Goal: Download file/media

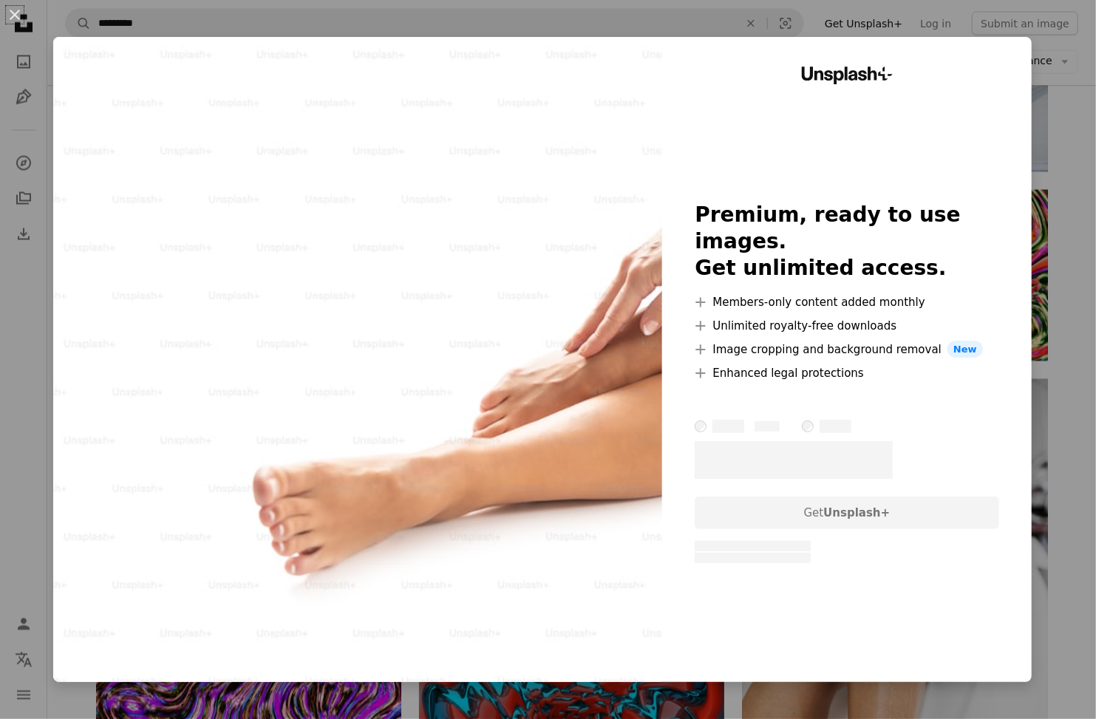
scroll to position [1614, 0]
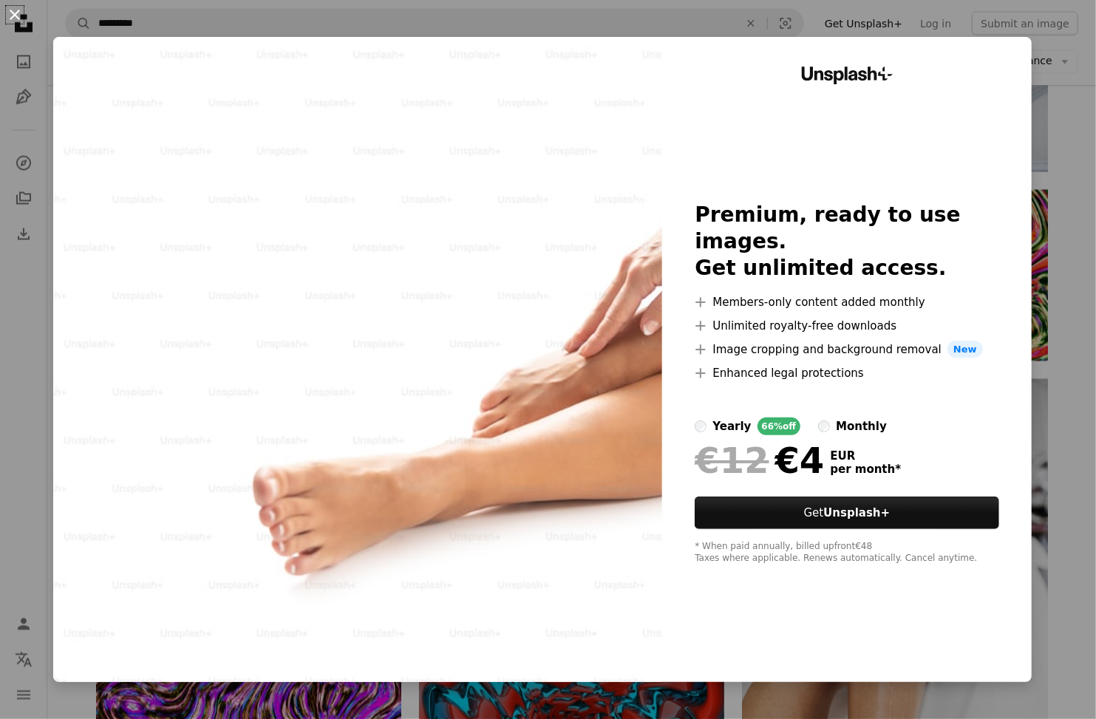
click at [18, 10] on button "An X shape" at bounding box center [15, 15] width 18 height 18
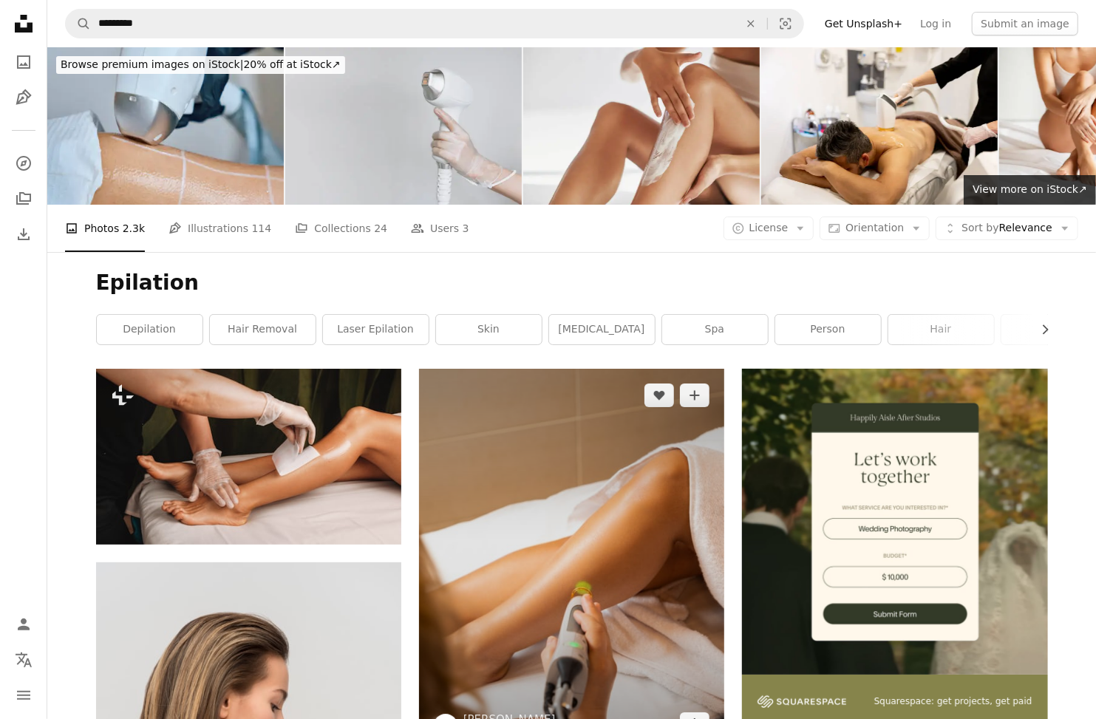
click at [531, 369] on img at bounding box center [571, 560] width 305 height 382
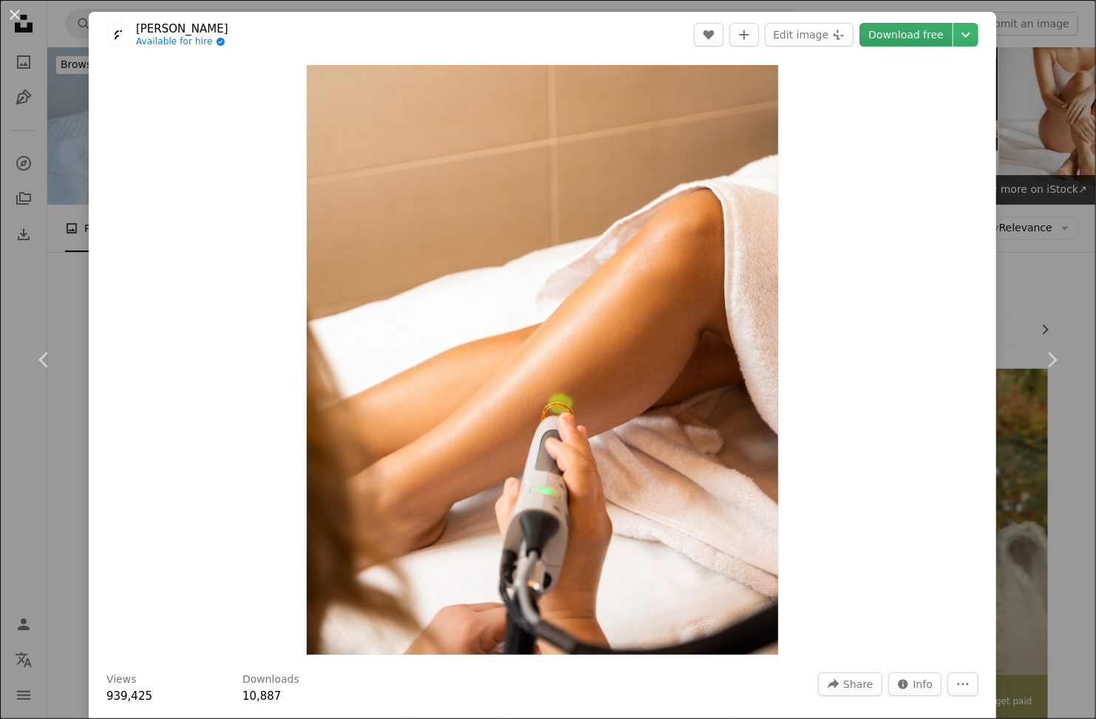
click at [906, 30] on link "Download free" at bounding box center [905, 35] width 93 height 24
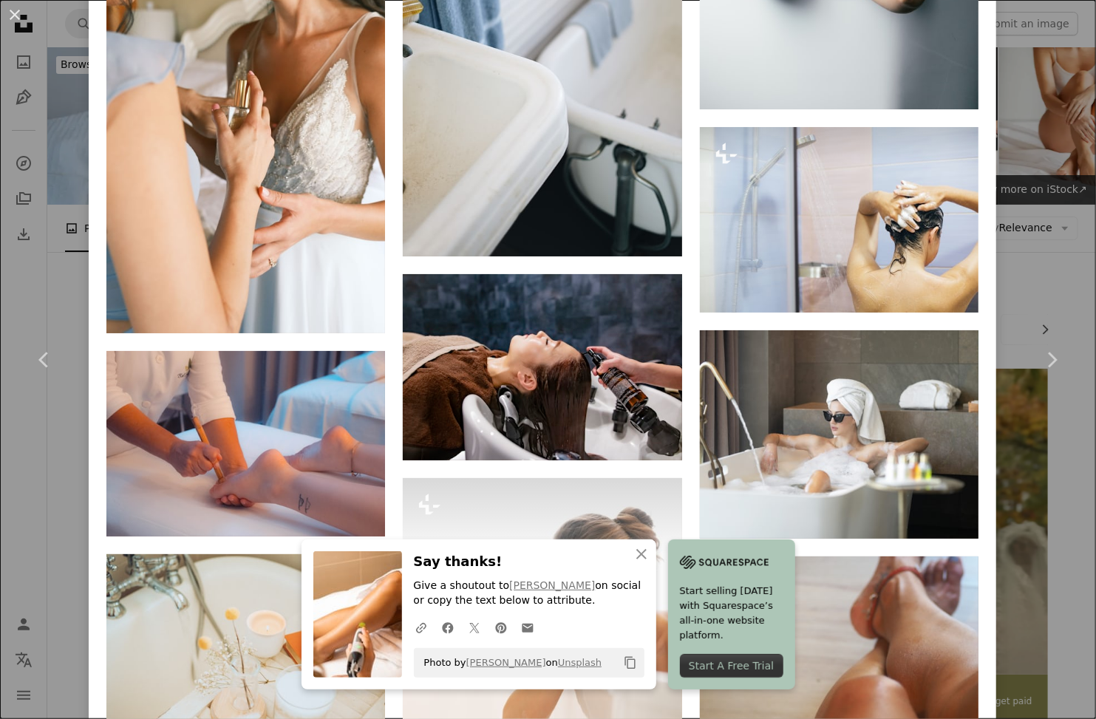
scroll to position [7068, 0]
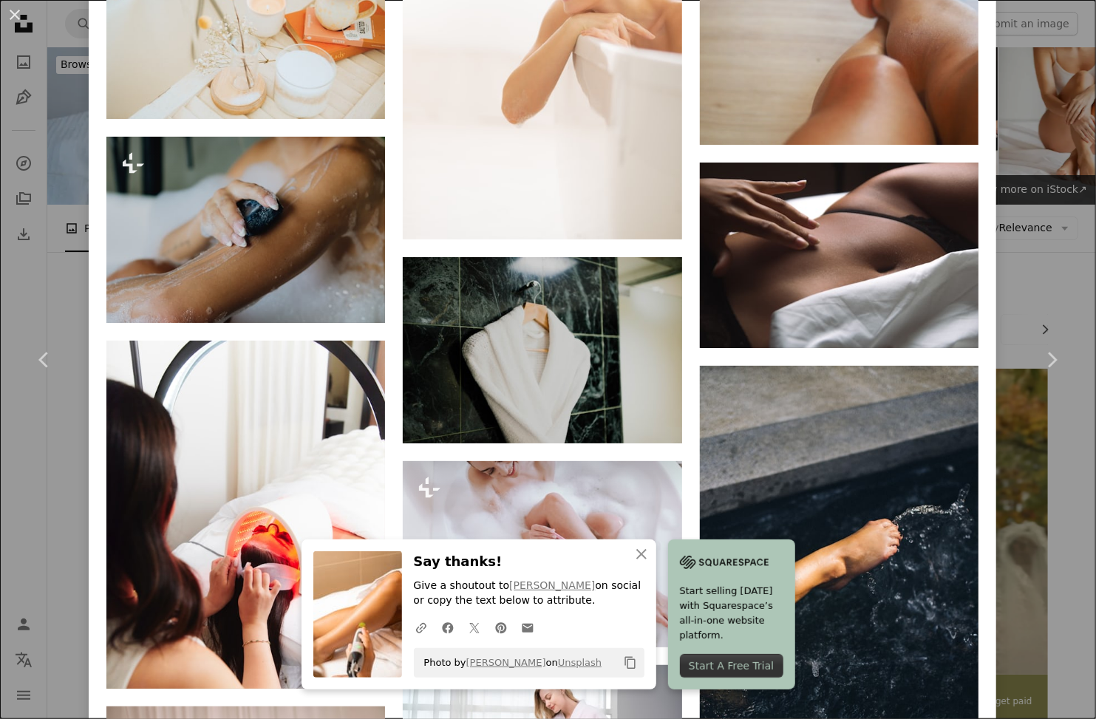
click at [1038, 262] on div "An X shape Chevron left Chevron right An X shape Close Say thanks! Give a shout…" at bounding box center [548, 359] width 1096 height 719
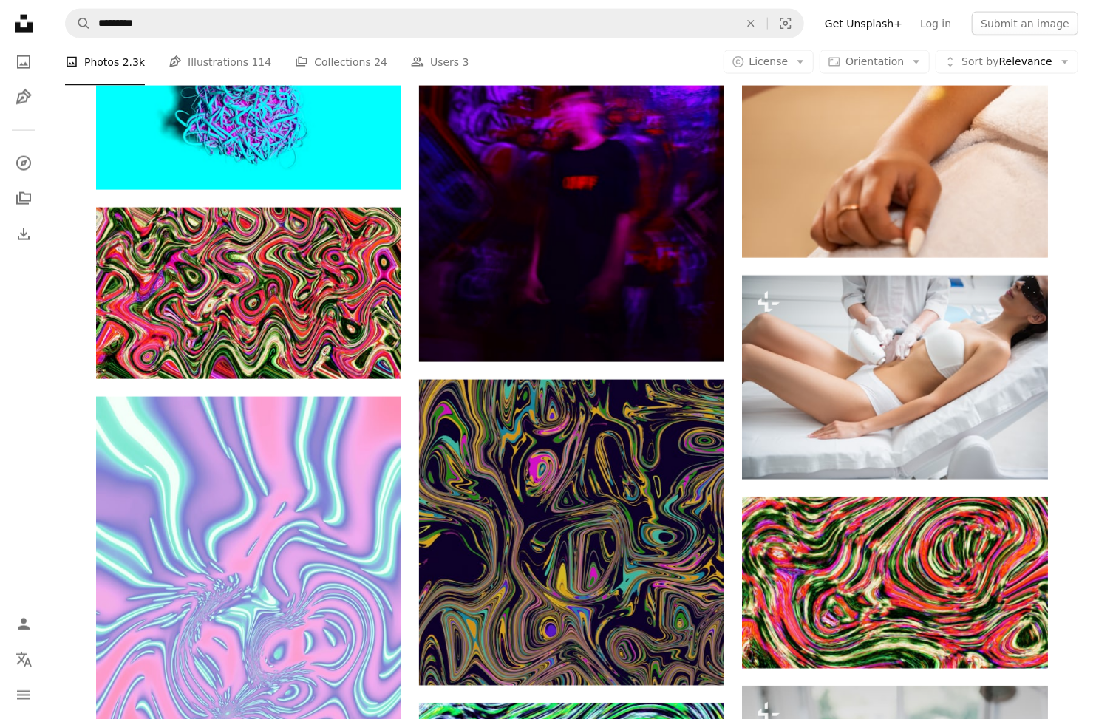
scroll to position [768, 0]
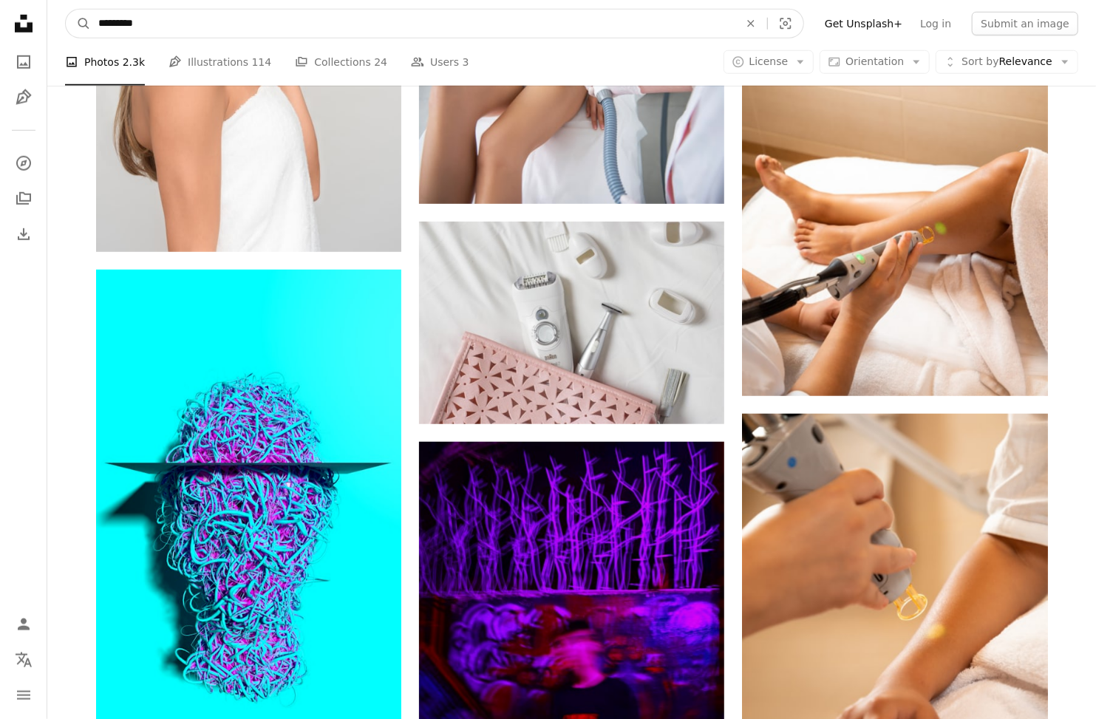
drag, startPoint x: 163, startPoint y: 20, endPoint x: -31, endPoint y: 16, distance: 194.4
click at [91, 16] on input "*********" at bounding box center [413, 24] width 644 height 28
type input "**********"
click button "A magnifying glass" at bounding box center [78, 24] width 25 height 28
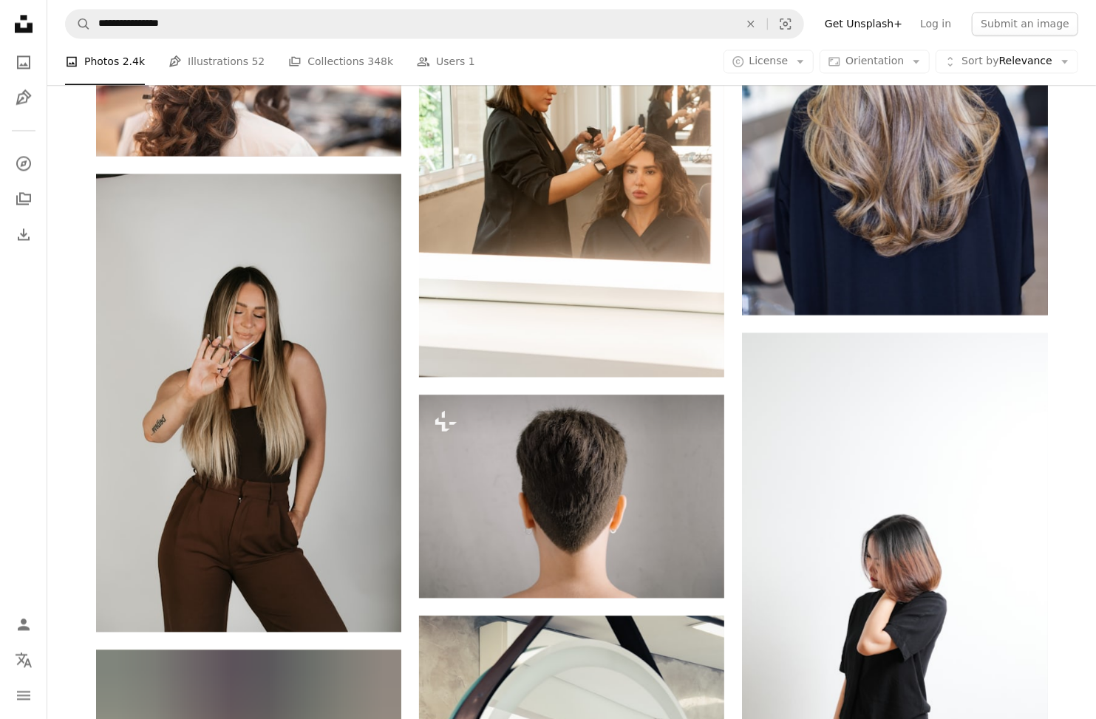
scroll to position [2396, 0]
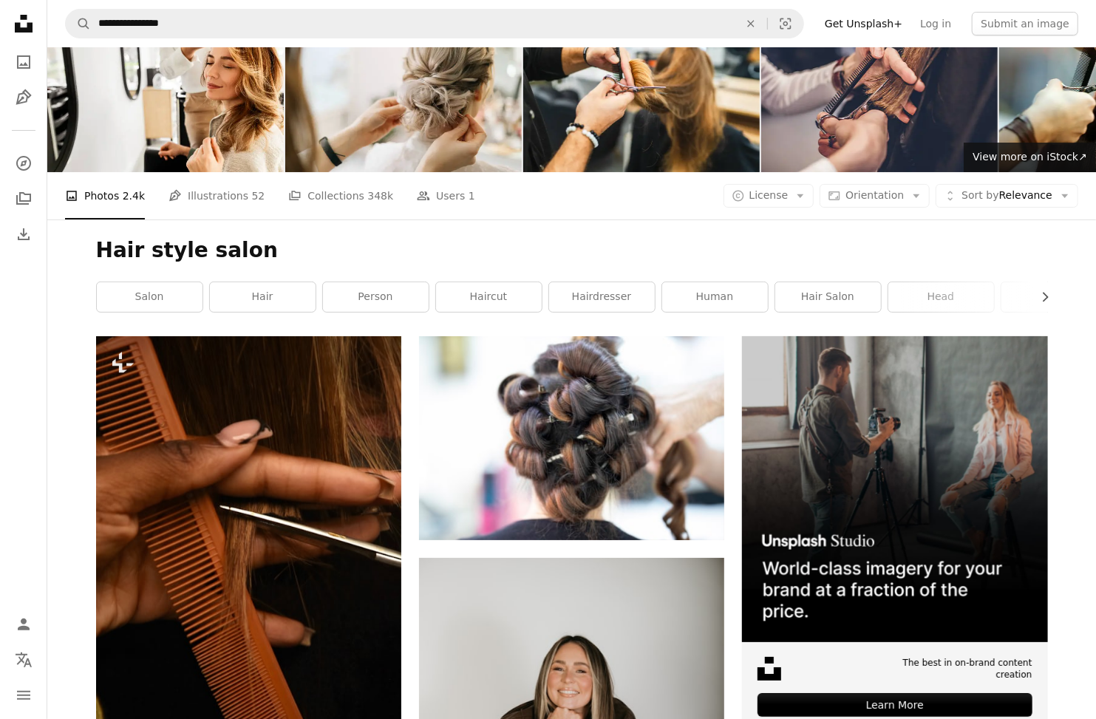
scroll to position [0, 0]
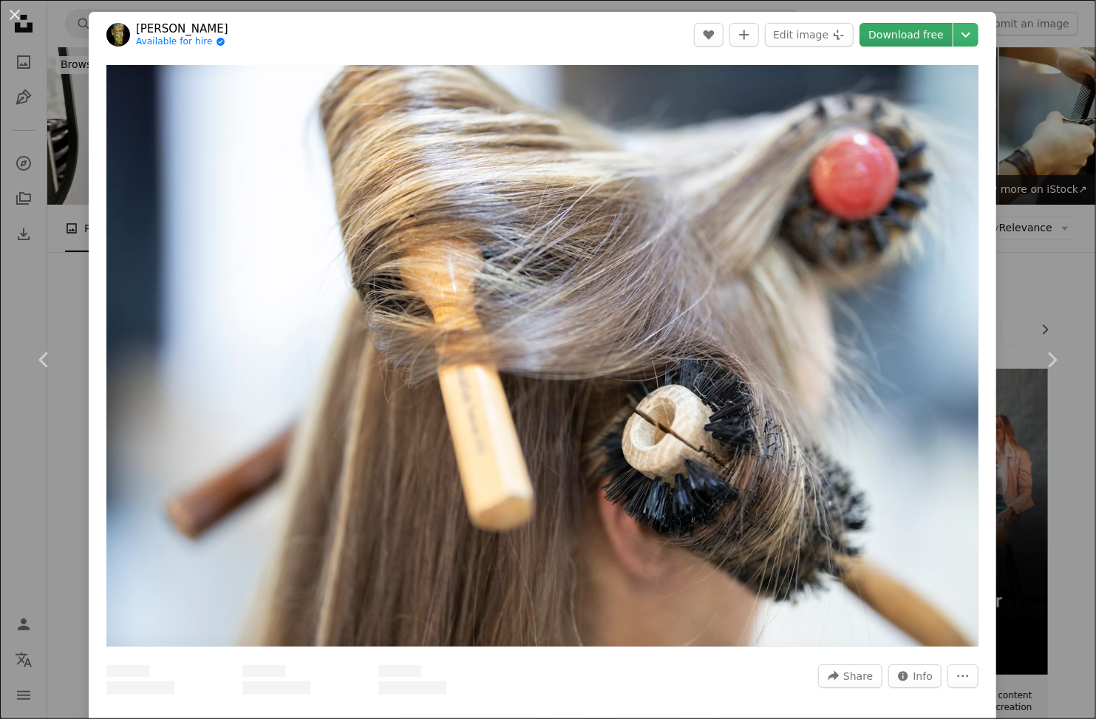
click at [900, 35] on link "Download free" at bounding box center [905, 35] width 93 height 24
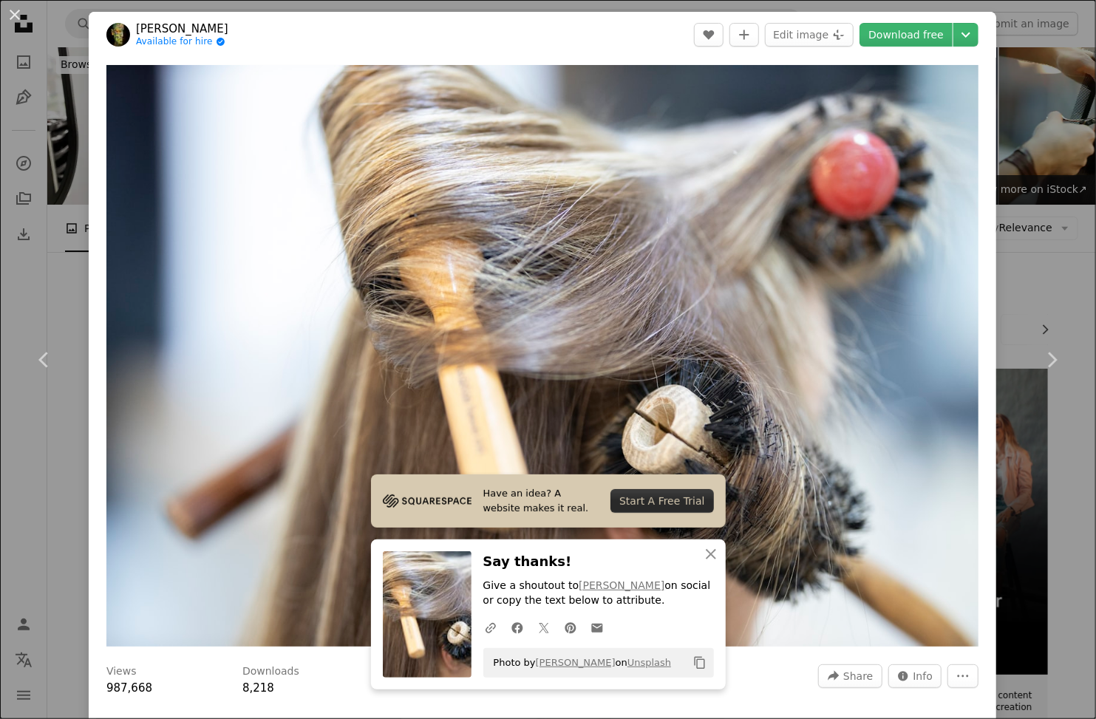
click at [72, 151] on div "An X shape Chevron left Chevron right Have an idea? A website makes it real. St…" at bounding box center [548, 359] width 1096 height 719
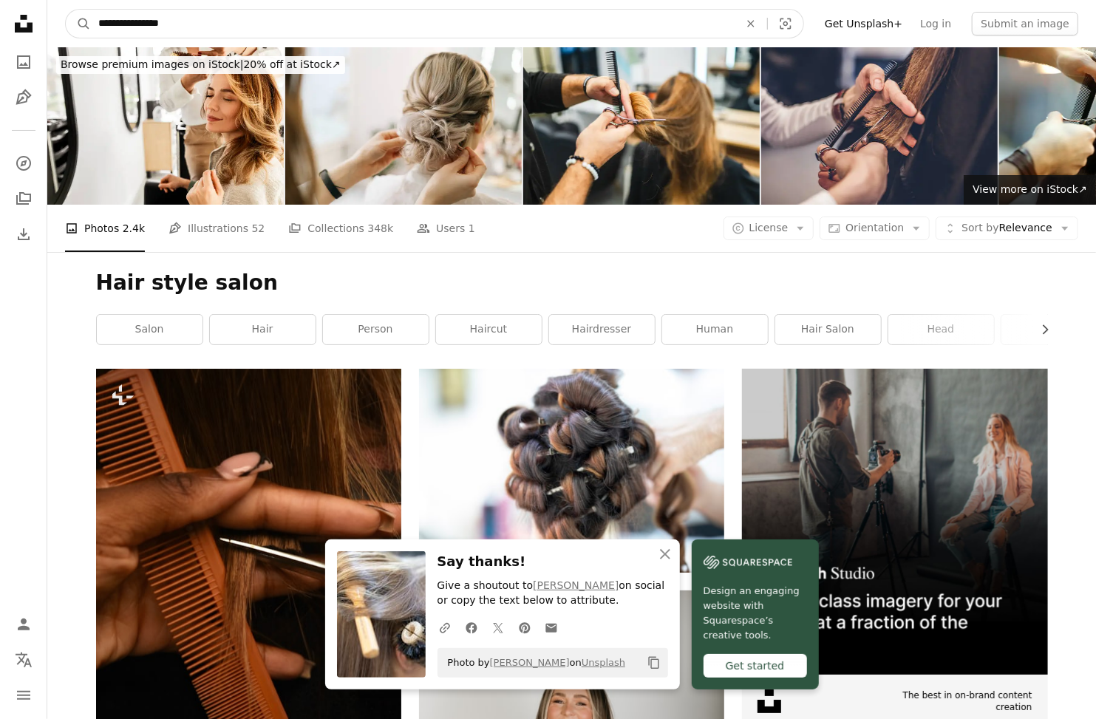
drag, startPoint x: 116, startPoint y: 24, endPoint x: 99, endPoint y: 25, distance: 17.0
click at [99, 25] on input "**********" at bounding box center [413, 24] width 644 height 28
drag, startPoint x: 209, startPoint y: 26, endPoint x: 141, endPoint y: 33, distance: 68.3
click at [141, 33] on input "**********" at bounding box center [413, 24] width 644 height 28
type input "**********"
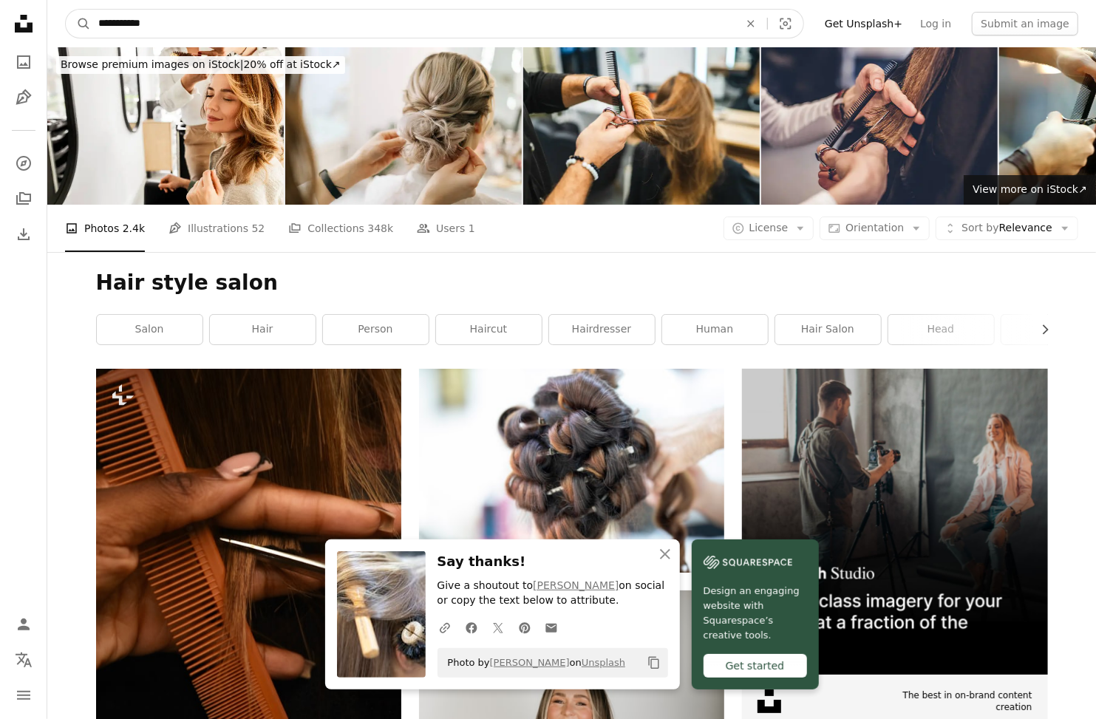
click button "A magnifying glass" at bounding box center [78, 24] width 25 height 28
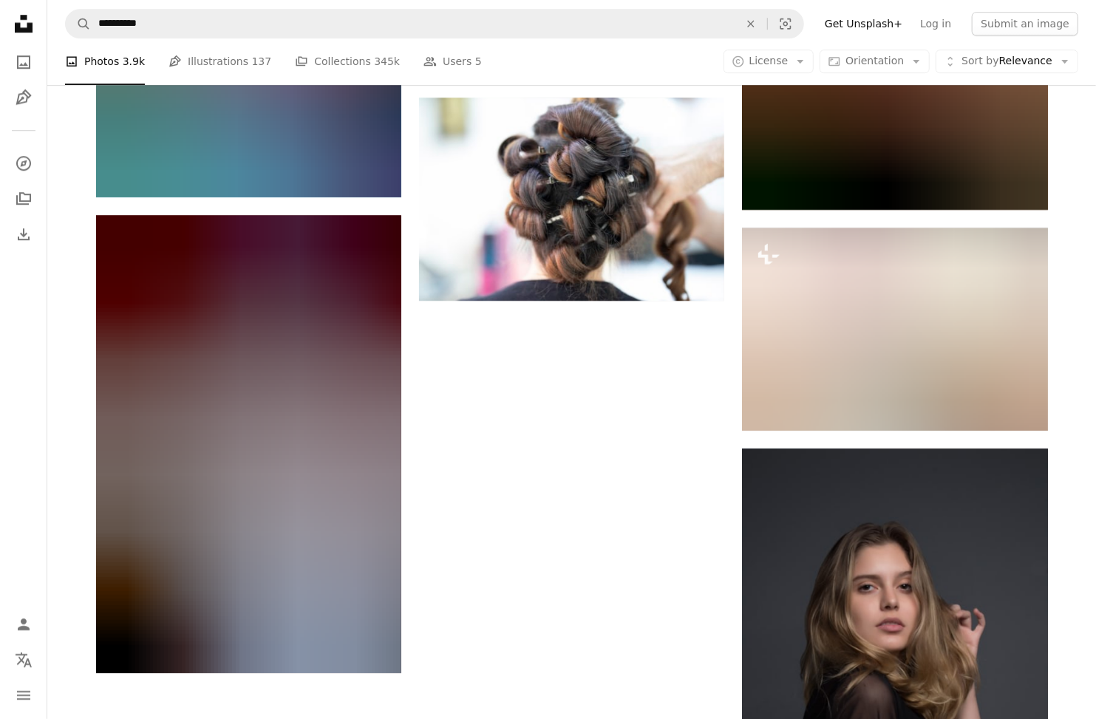
scroll to position [2687, 0]
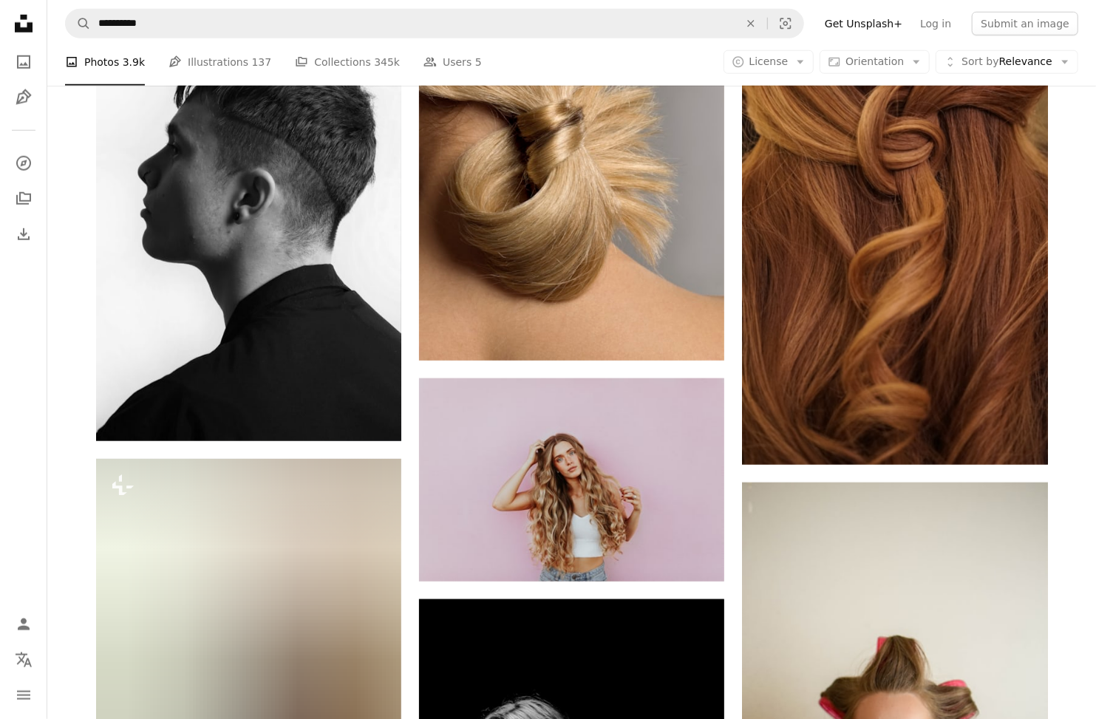
scroll to position [836, 0]
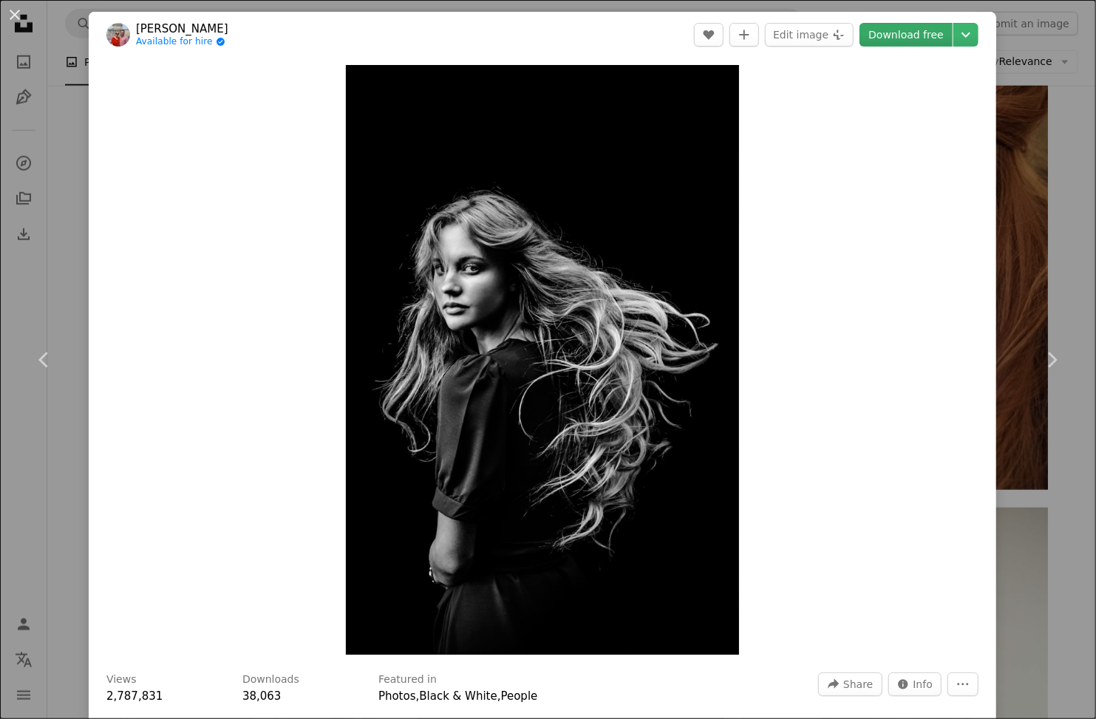
click at [931, 26] on link "Download free" at bounding box center [905, 35] width 93 height 24
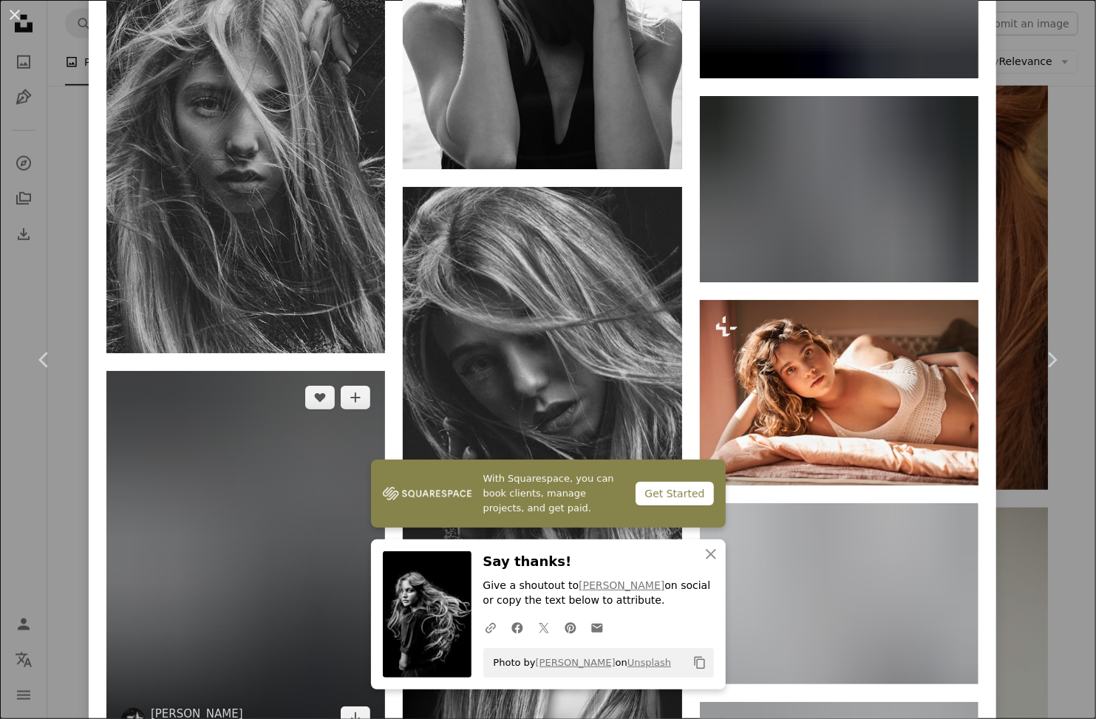
scroll to position [3279, 0]
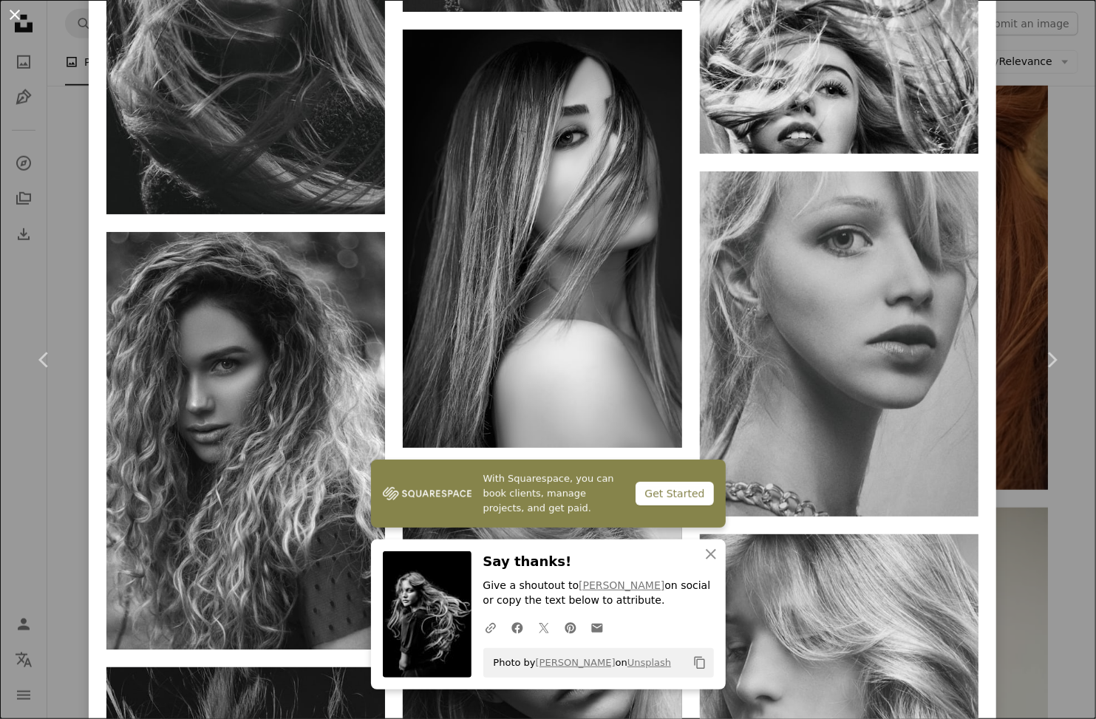
click at [7, 12] on button "An X shape" at bounding box center [15, 15] width 18 height 18
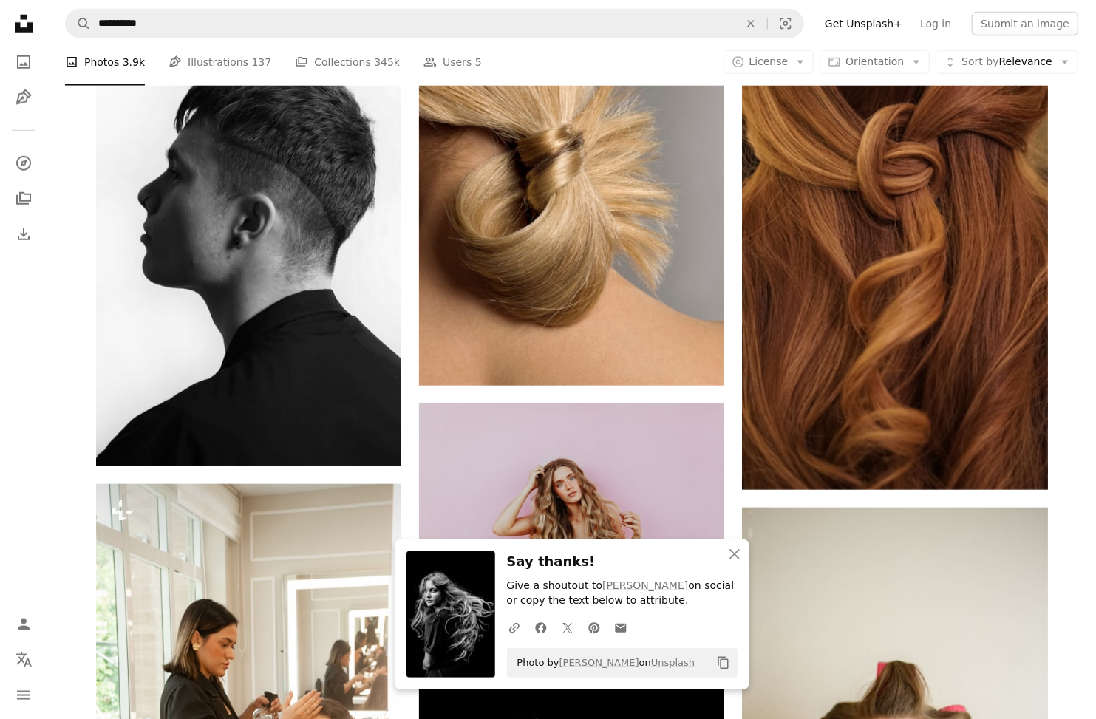
scroll to position [836, 0]
